Goal: Communication & Community: Answer question/provide support

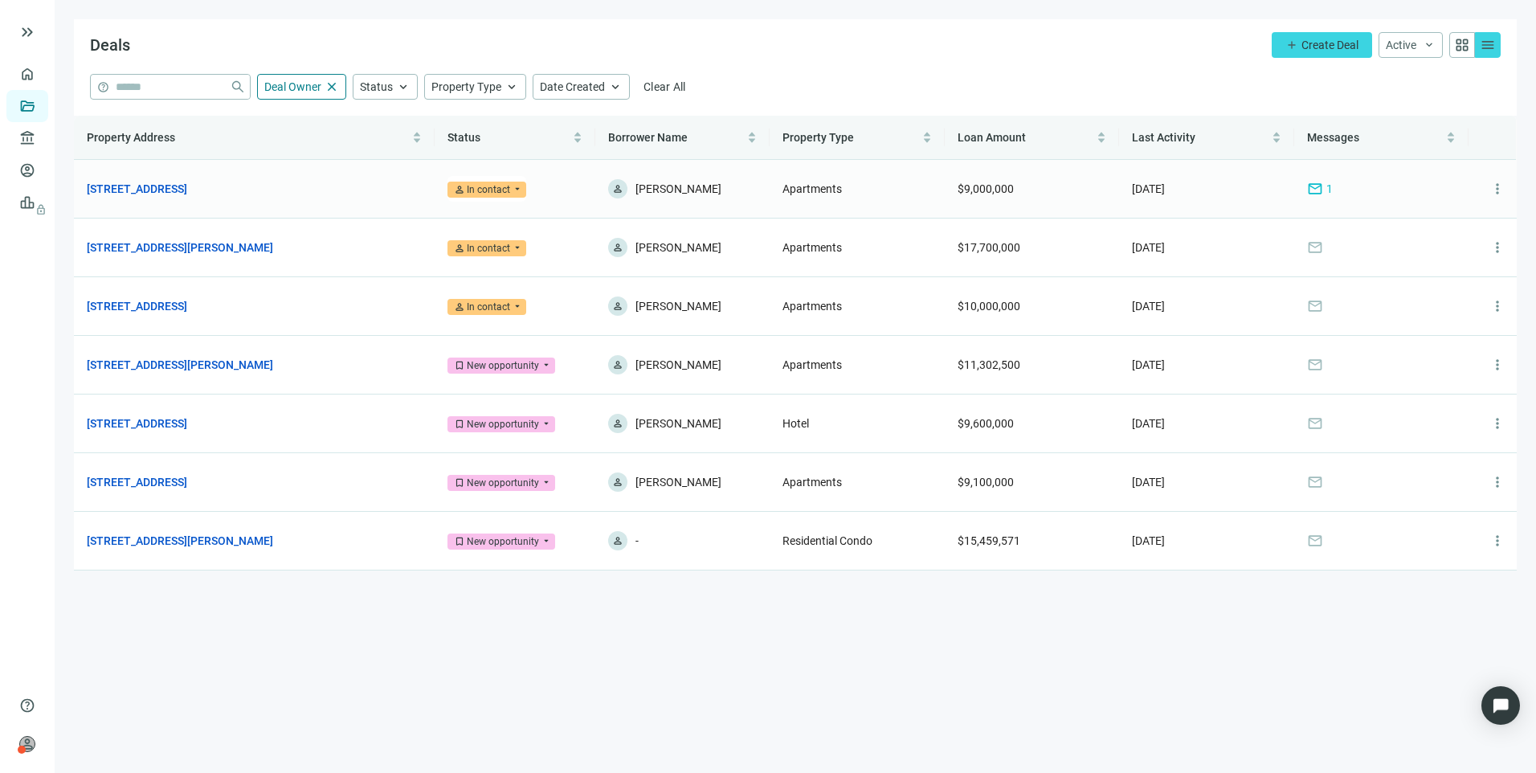
click at [1318, 186] on span "mail" at bounding box center [1315, 189] width 16 height 16
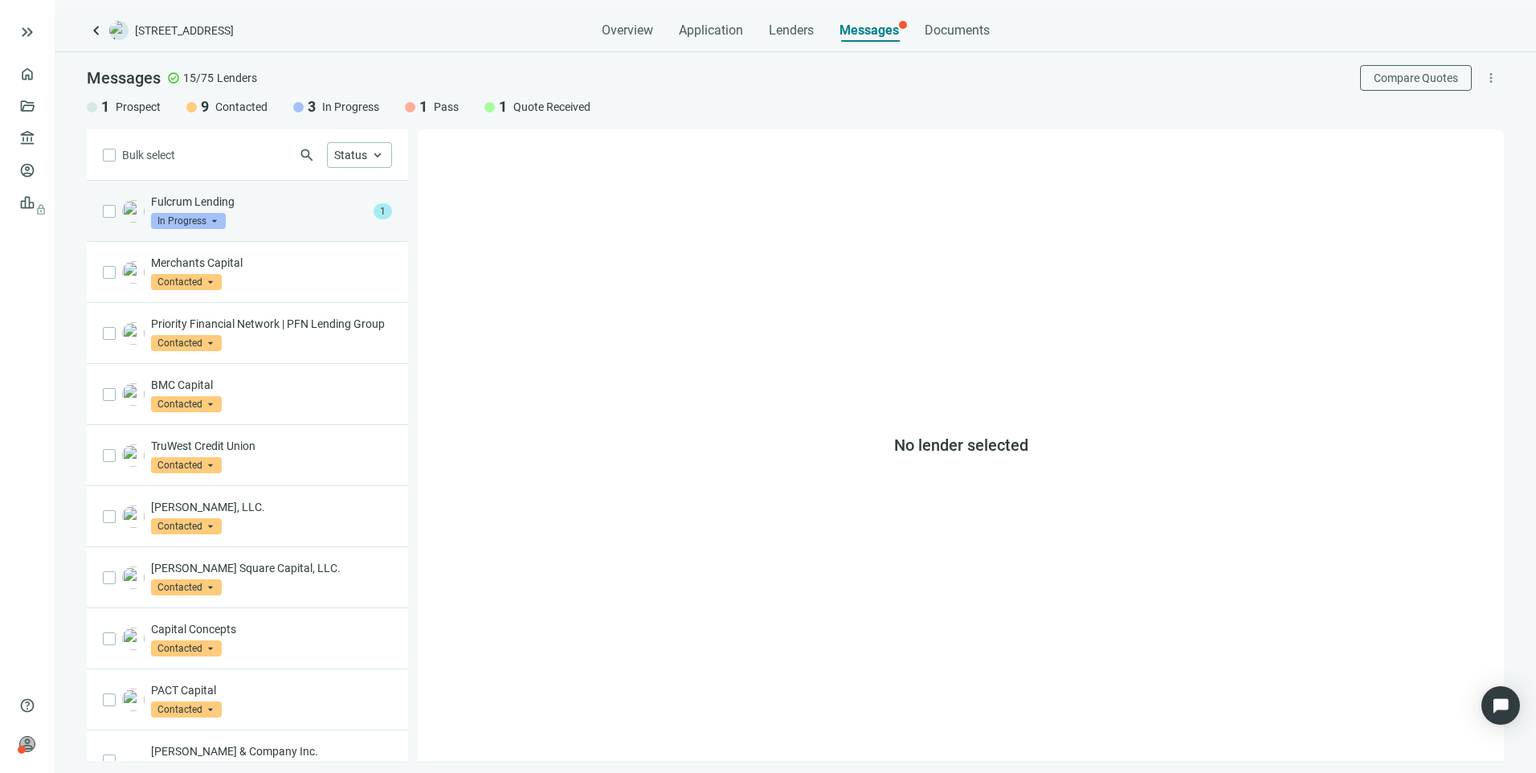
click at [230, 223] on div "Fulcrum Lending In Progress arrow_drop_down" at bounding box center [259, 211] width 216 height 35
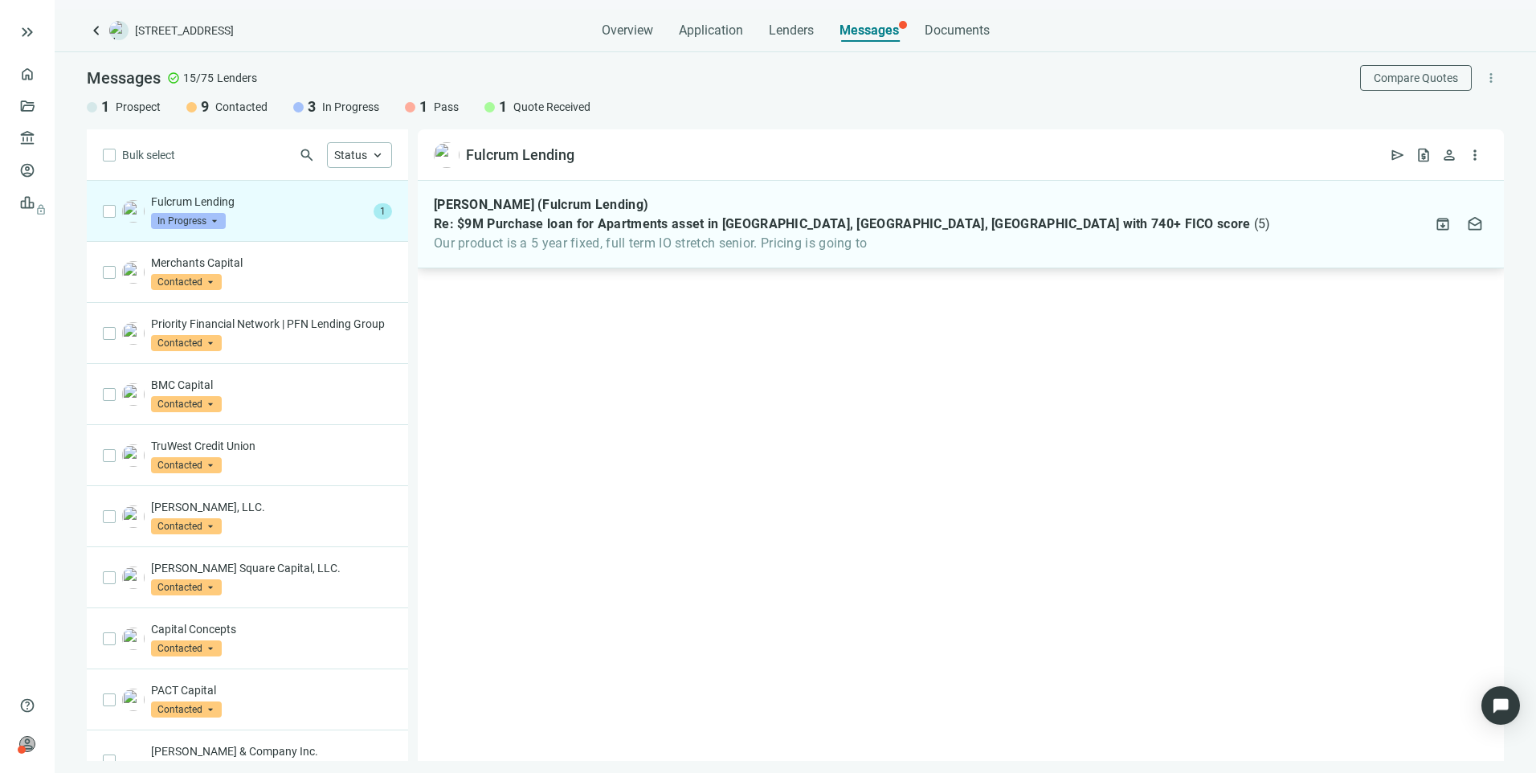
click at [592, 235] on span "Our product is a 5 year fixed, full term IO stretch senior. Pricing is going to" at bounding box center [852, 243] width 837 height 16
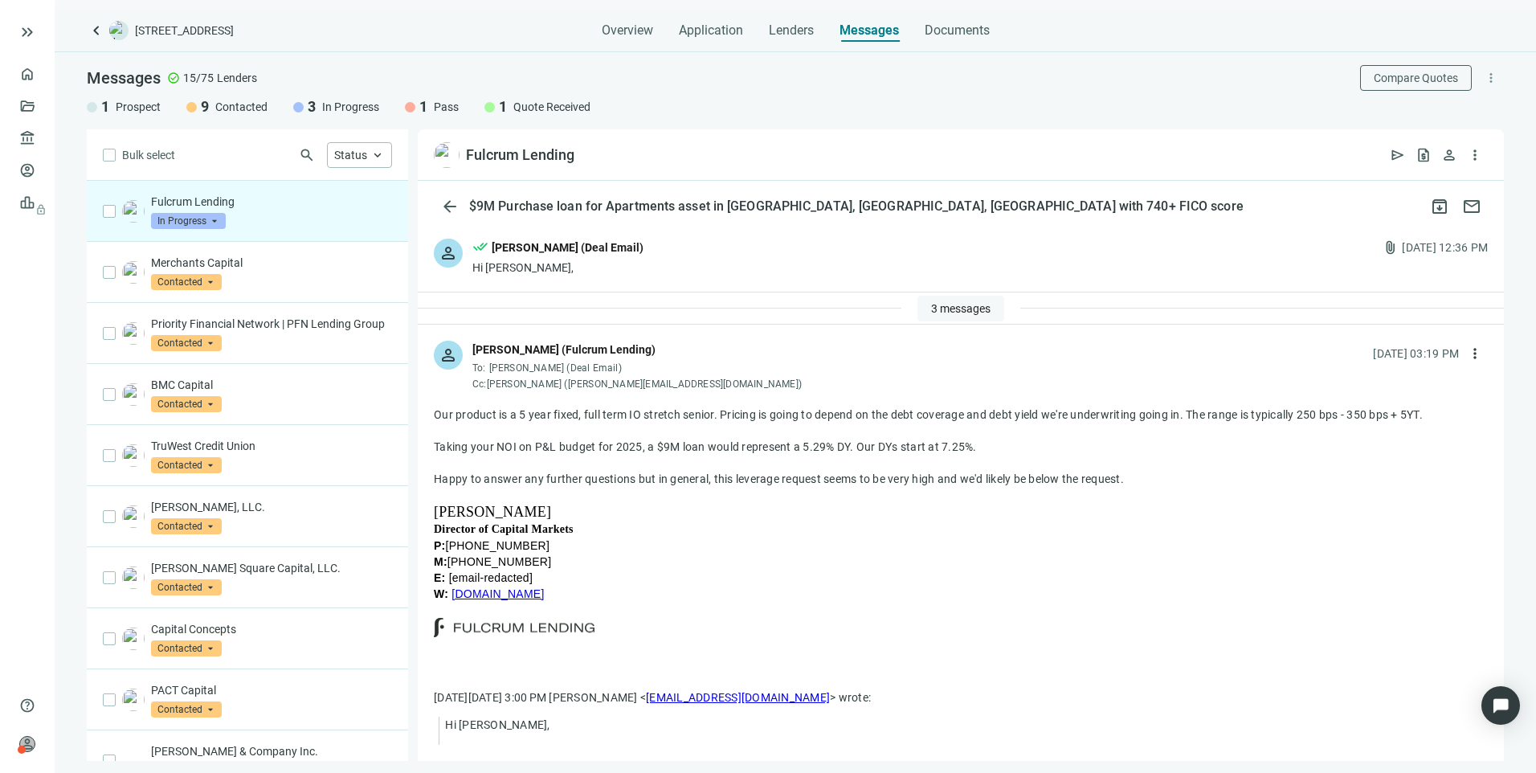
click at [945, 304] on span "3 messages" at bounding box center [960, 308] width 59 height 13
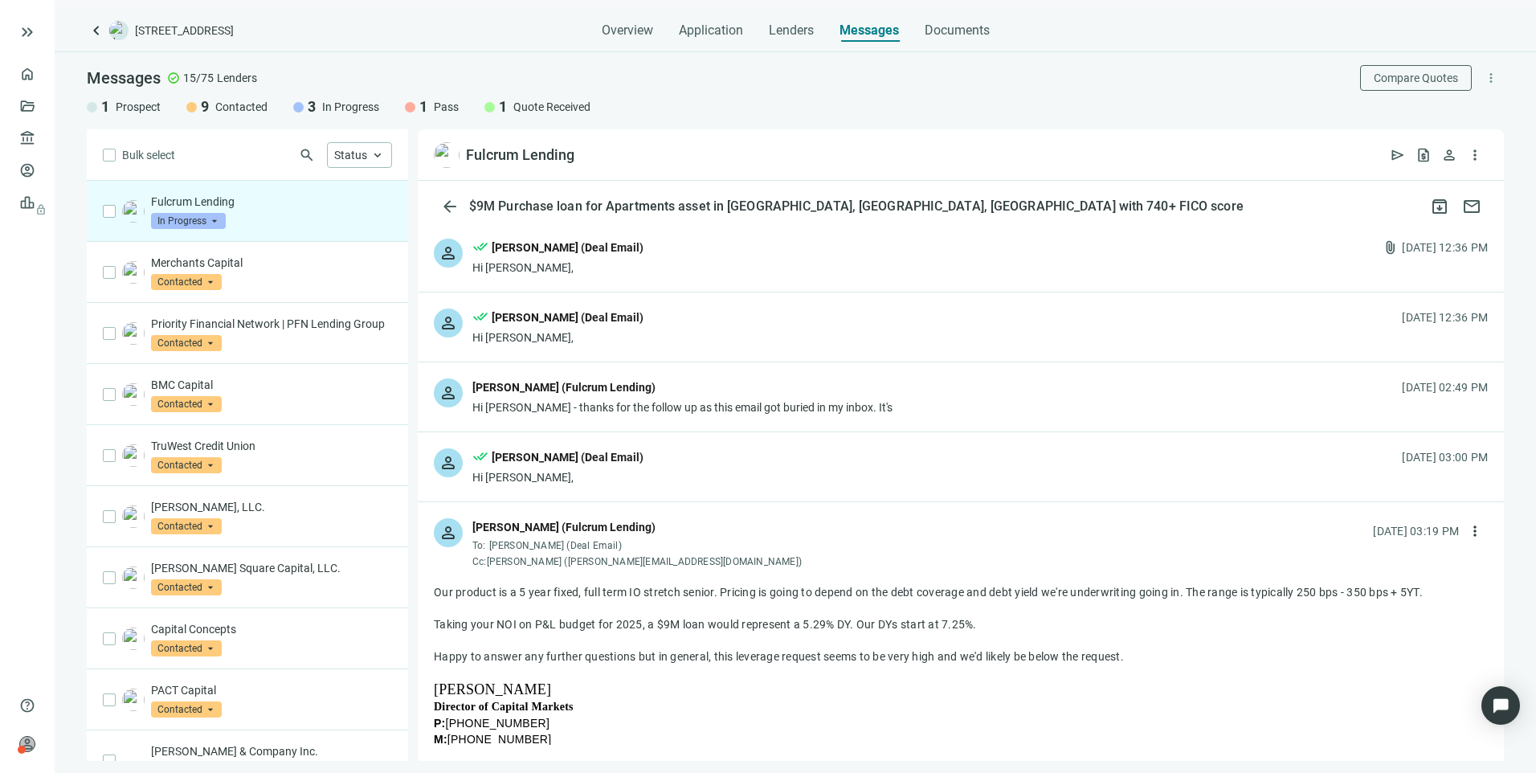
click at [577, 466] on div "done_all [PERSON_NAME] (Deal Email)" at bounding box center [557, 458] width 171 height 21
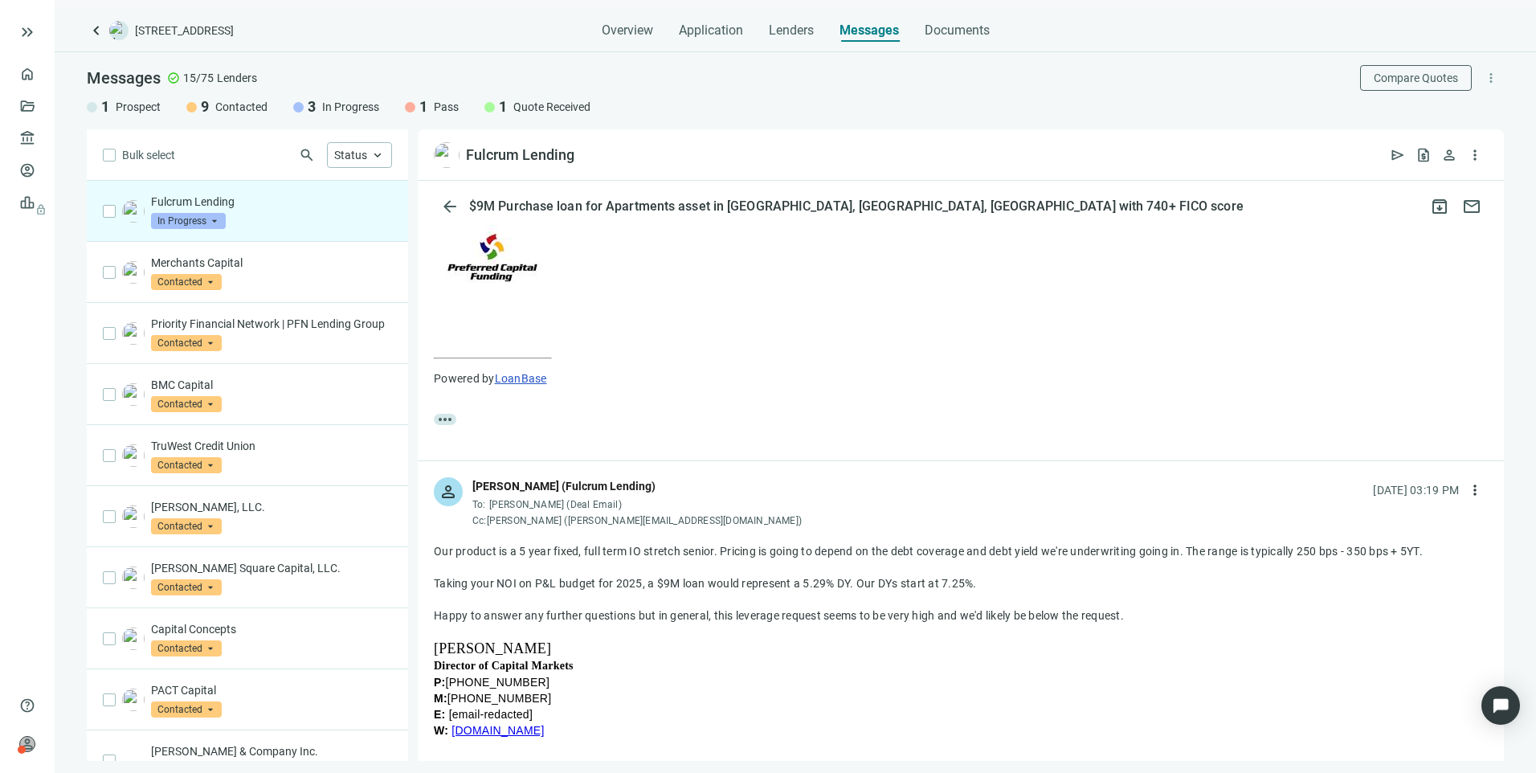
scroll to position [803, 0]
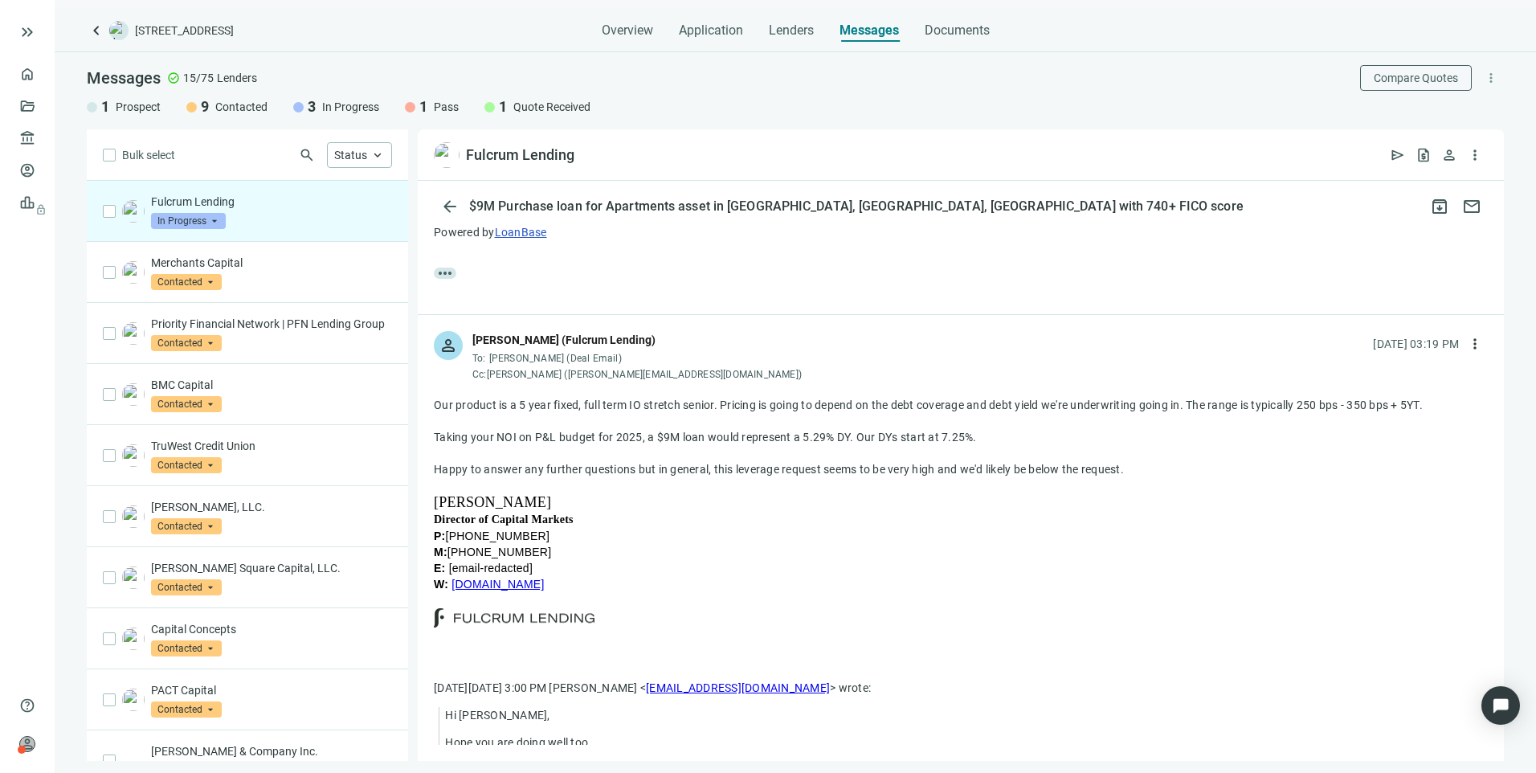
drag, startPoint x: 1127, startPoint y: 471, endPoint x: 778, endPoint y: 468, distance: 348.7
click at [778, 468] on div "Happy to answer any further questions but in general, this leverage request see…" at bounding box center [961, 469] width 1054 height 16
drag, startPoint x: 778, startPoint y: 468, endPoint x: 785, endPoint y: 504, distance: 35.9
click at [785, 504] on div "[PERSON_NAME]" at bounding box center [961, 502] width 1054 height 17
click at [1140, 470] on div "Happy to answer any further questions but in general, this leverage request see…" at bounding box center [961, 469] width 1054 height 16
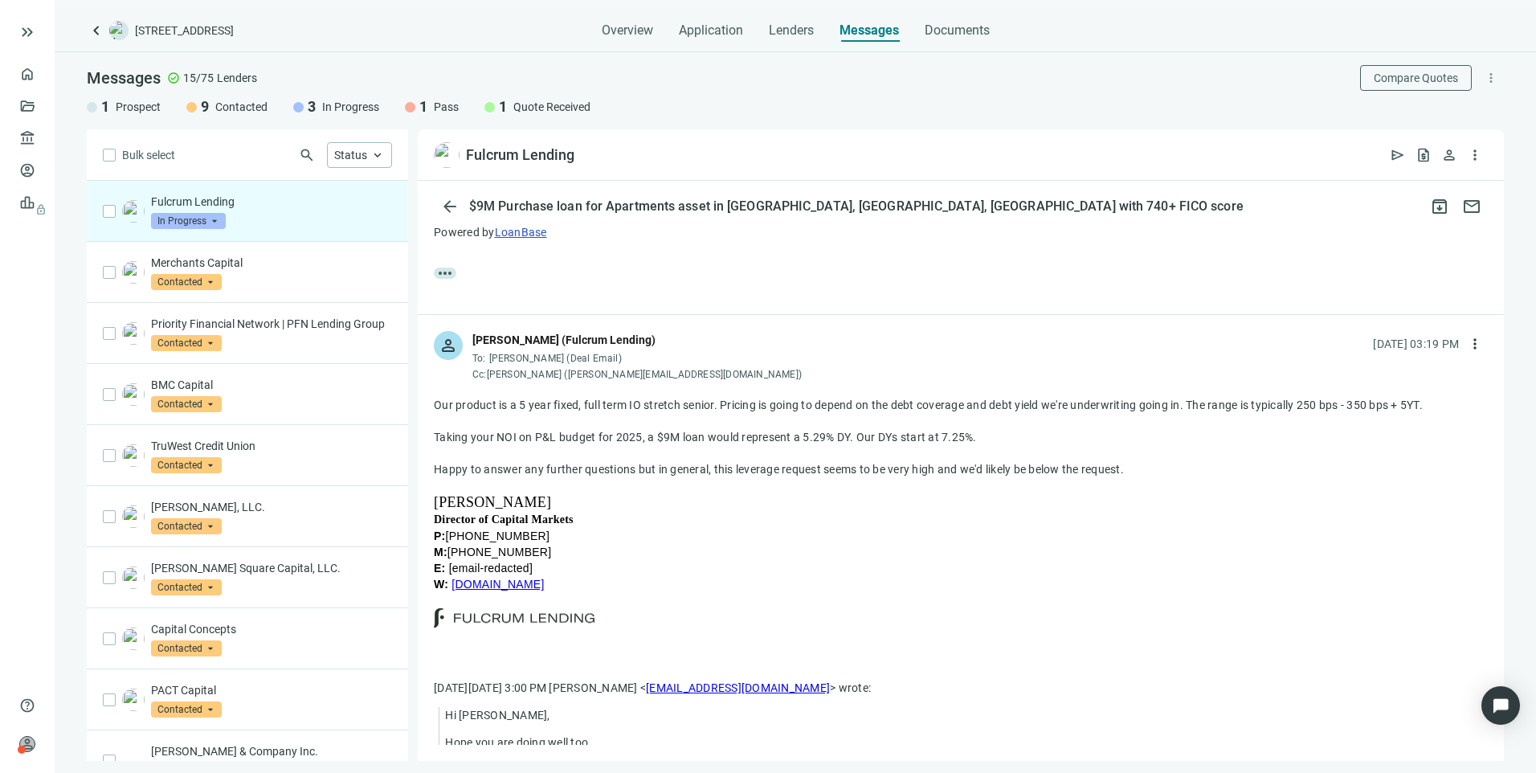
drag, startPoint x: 1129, startPoint y: 473, endPoint x: 429, endPoint y: 409, distance: 702.7
drag, startPoint x: 429, startPoint y: 409, endPoint x: 689, endPoint y: 511, distance: 278.8
click at [689, 511] on div "[PERSON_NAME]" at bounding box center [961, 502] width 1054 height 17
drag, startPoint x: 617, startPoint y: 606, endPoint x: 475, endPoint y: 596, distance: 142.5
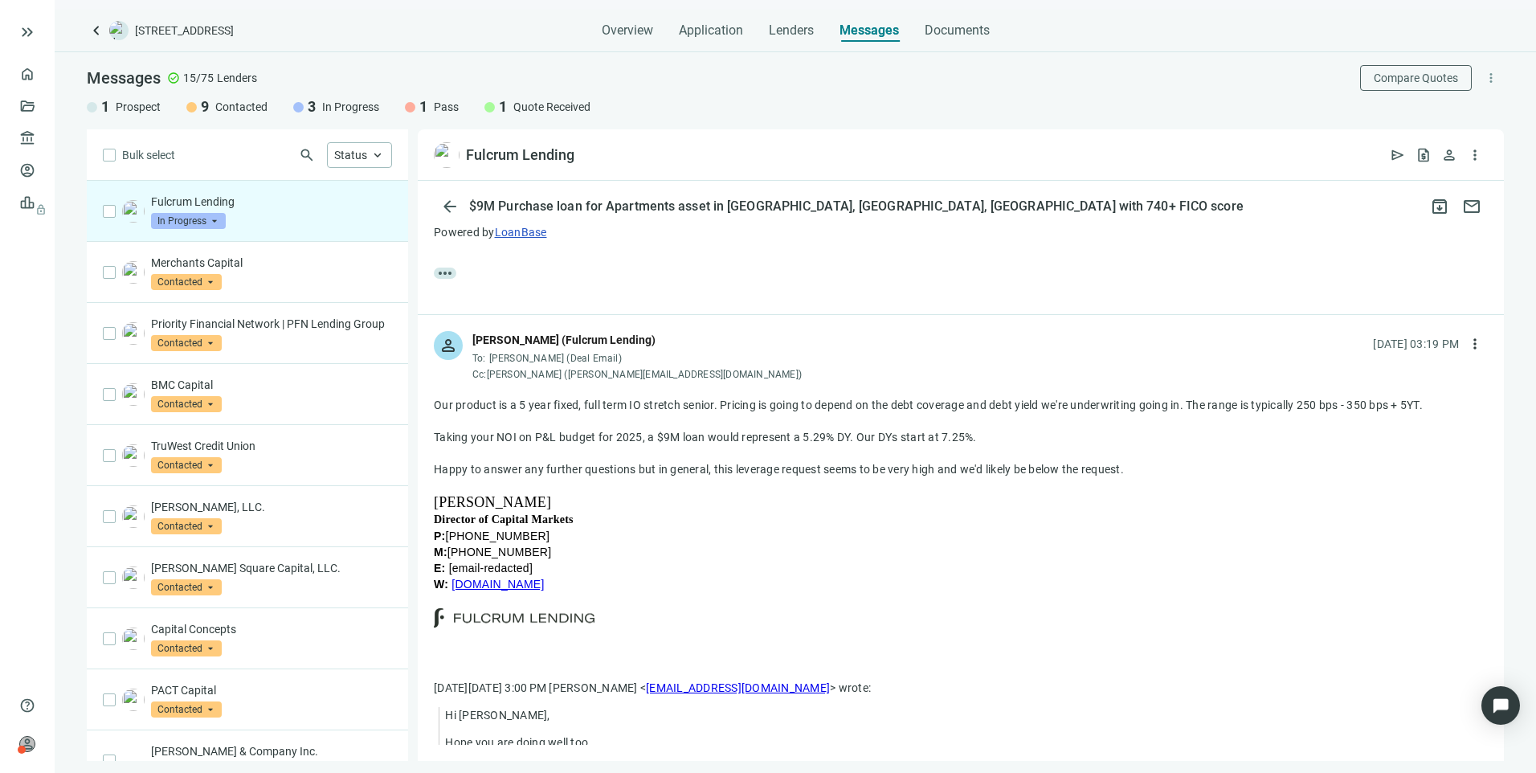
click at [475, 596] on div "Director of Capital Markets P: [PHONE_NUMBER] M: [PHONE_NUMBER] E: [email-redac…" at bounding box center [961, 579] width 1054 height 137
drag, startPoint x: 475, startPoint y: 596, endPoint x: 815, endPoint y: 596, distance: 340.6
click at [815, 592] on div "W: [DOMAIN_NAME]" at bounding box center [961, 584] width 1054 height 16
drag, startPoint x: 652, startPoint y: 627, endPoint x: 430, endPoint y: 414, distance: 308.0
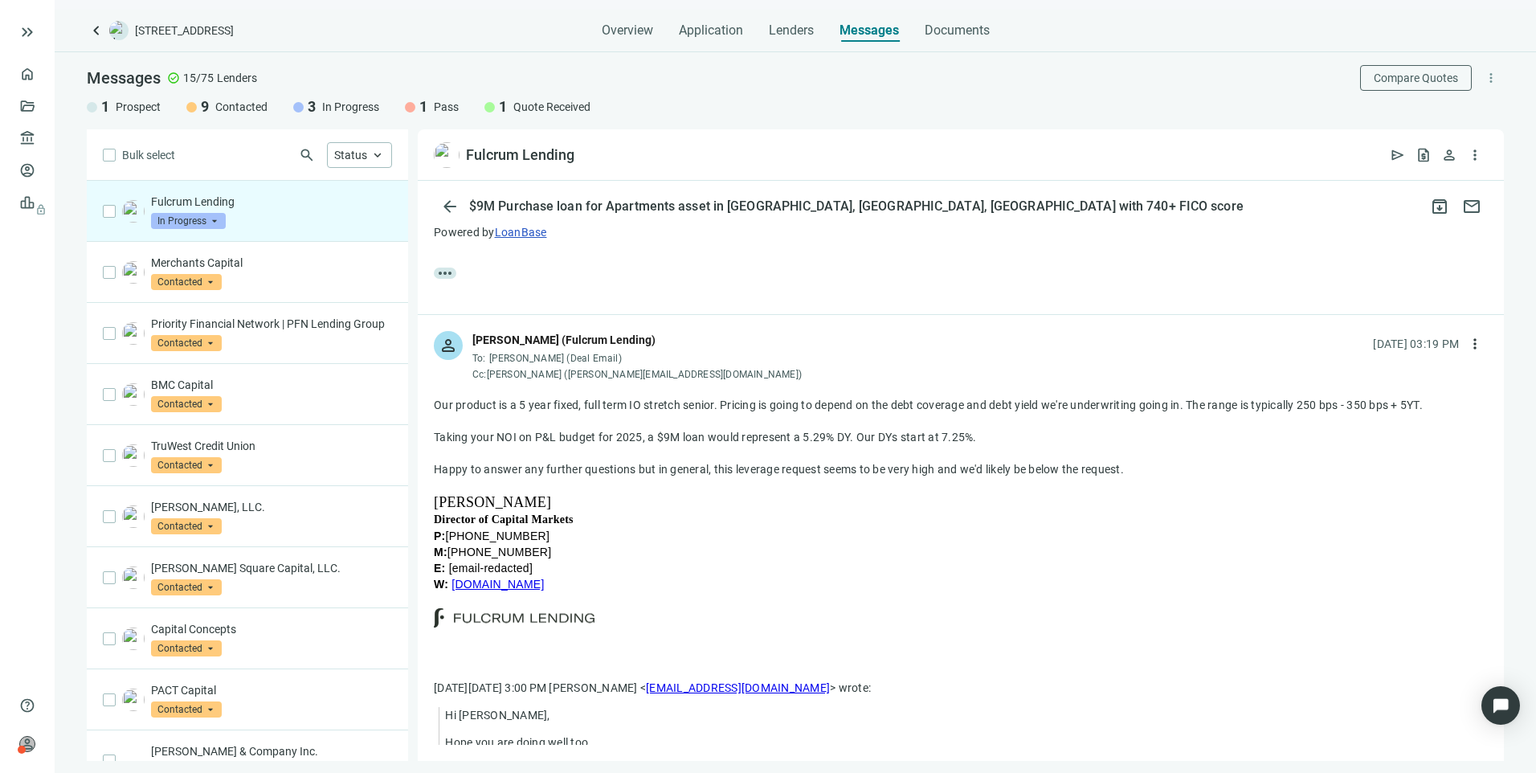
drag, startPoint x: 430, startPoint y: 414, endPoint x: 472, endPoint y: 412, distance: 41.8
